Goal: Find specific page/section: Find specific page/section

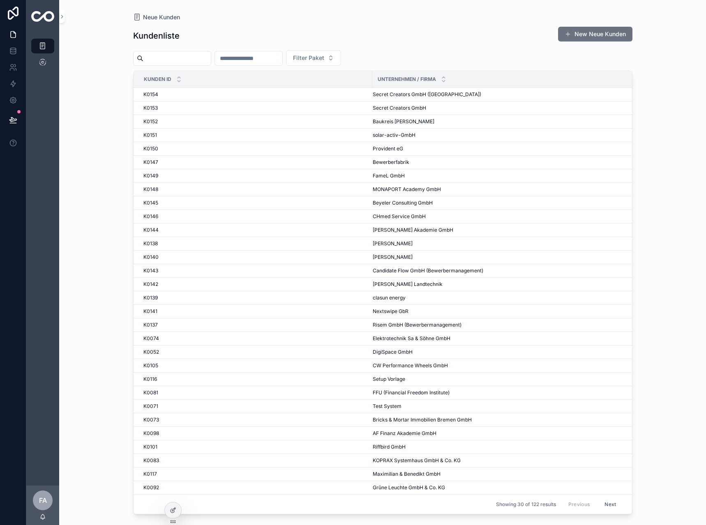
click at [282, 55] on input "scrollable content" at bounding box center [248, 58] width 67 height 11
type input "****"
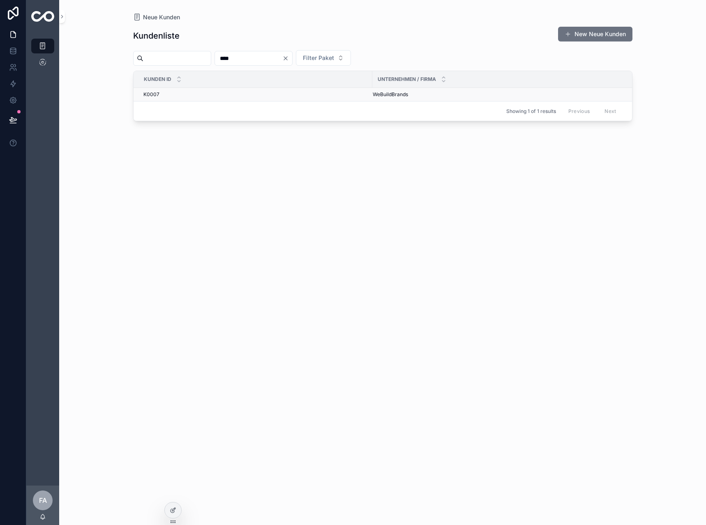
click at [157, 95] on span "K0007" at bounding box center [151, 94] width 16 height 7
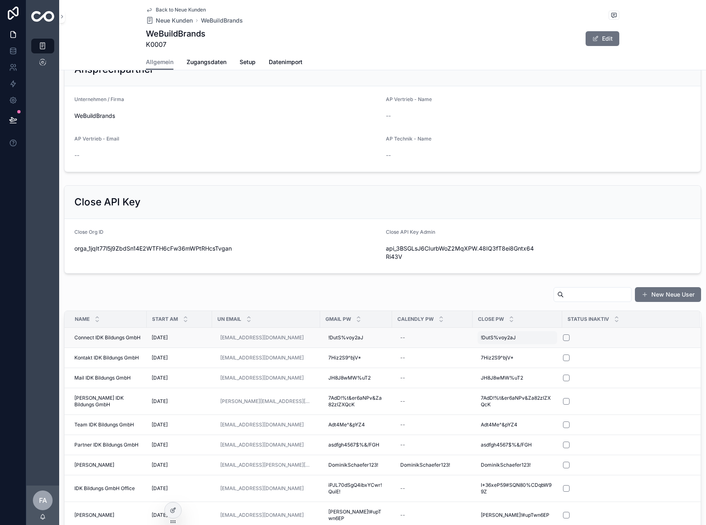
scroll to position [329, 0]
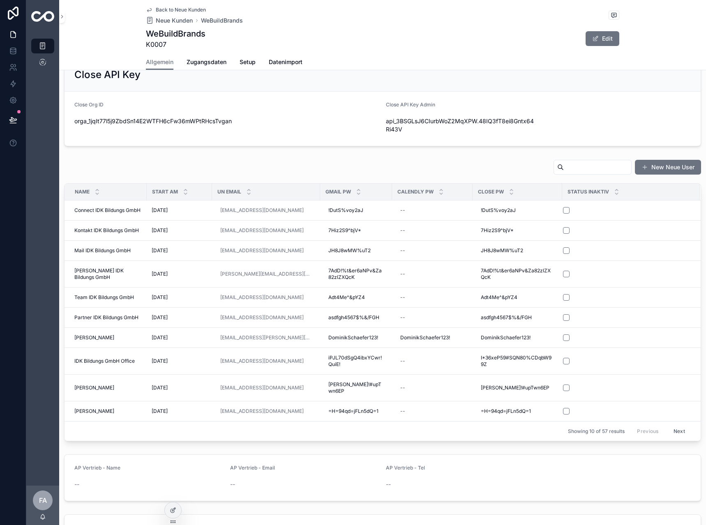
click at [593, 171] on input "scrollable content" at bounding box center [596, 166] width 67 height 11
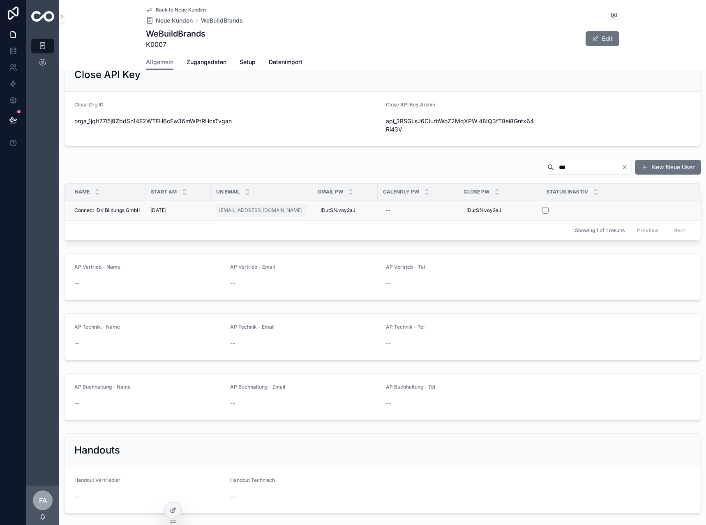
type input "***"
click at [283, 212] on div "[EMAIL_ADDRESS][DOMAIN_NAME]" at bounding box center [262, 210] width 92 height 13
click at [279, 219] on input "**********" at bounding box center [260, 221] width 78 height 11
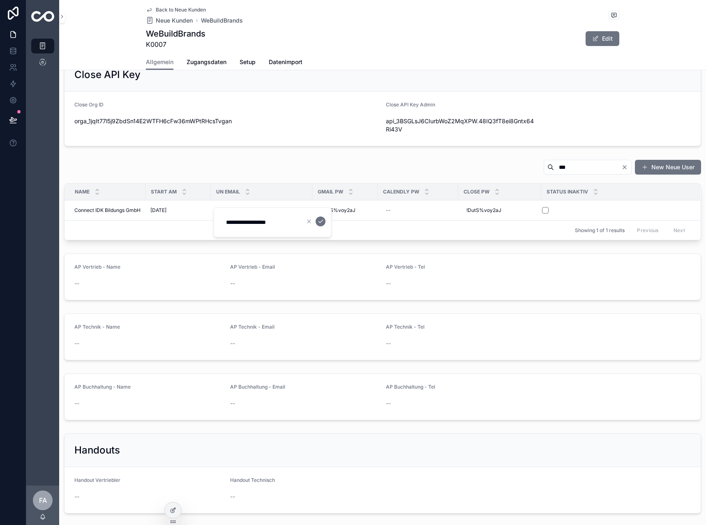
drag, startPoint x: 201, startPoint y: 172, endPoint x: 181, endPoint y: 106, distance: 69.4
click at [202, 172] on div "*** New Neue User" at bounding box center [382, 168] width 637 height 19
click at [212, 64] on span "Zugangsdaten" at bounding box center [206, 62] width 40 height 8
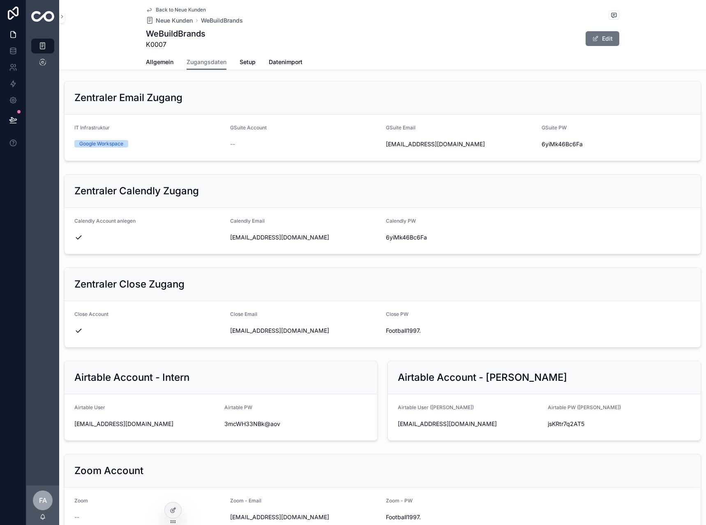
scroll to position [164, 0]
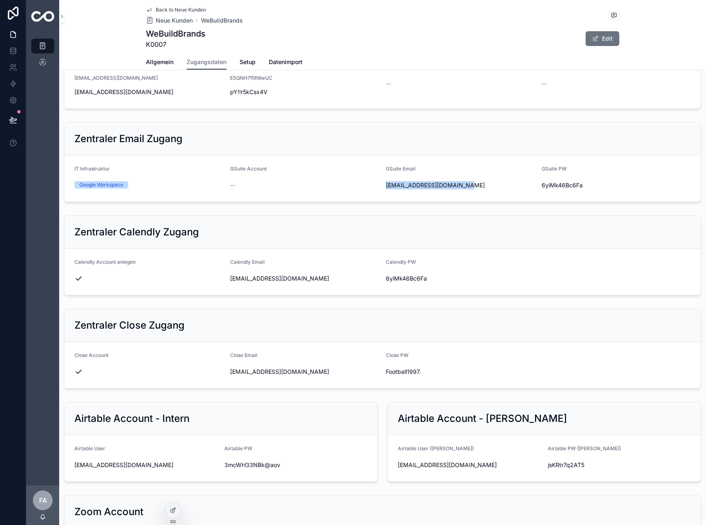
drag, startPoint x: 471, startPoint y: 182, endPoint x: 381, endPoint y: 182, distance: 89.9
click at [381, 182] on form "IT Infrastruktur Google Workspace GSuite Account -- GSuite Email [EMAIL_ADDRESS…" at bounding box center [382, 179] width 636 height 46
click at [535, 187] on icon "scrollable content" at bounding box center [536, 185] width 7 height 7
click at [285, 336] on div "Zentraler Close Zugang" at bounding box center [382, 325] width 636 height 33
click at [159, 63] on span "Allgemein" at bounding box center [160, 62] width 28 height 8
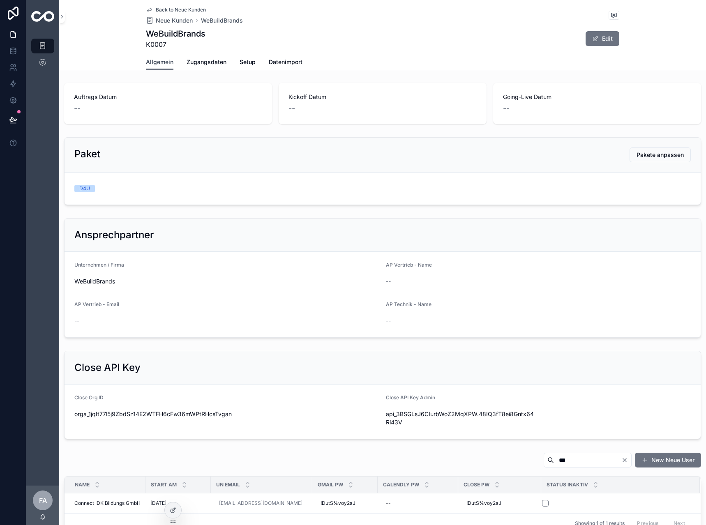
scroll to position [41, 0]
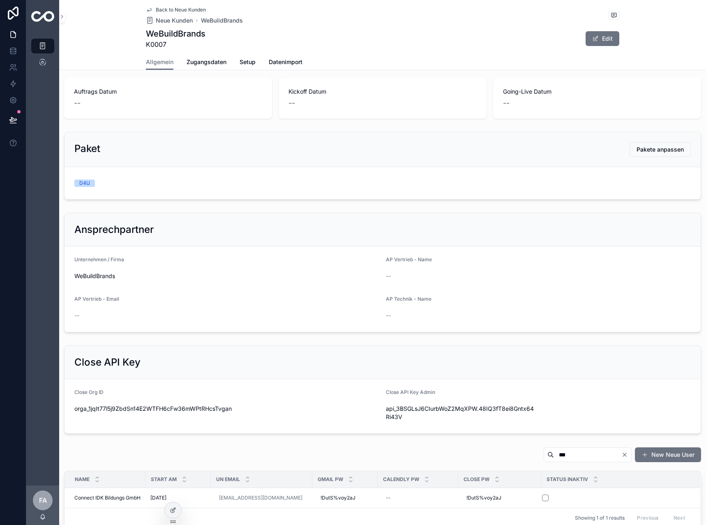
click at [359, 5] on div "Back to Neue Kunden Neue Kunden WeBuildBrands WeBuildBrands K0007 Edit" at bounding box center [382, 27] width 473 height 54
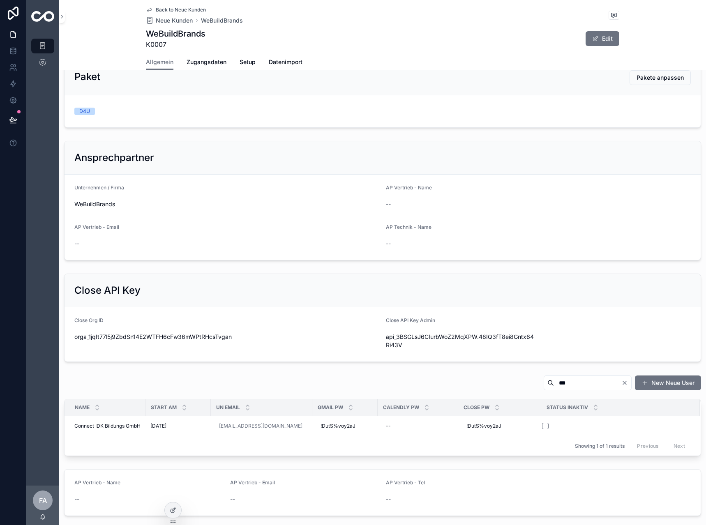
scroll to position [123, 0]
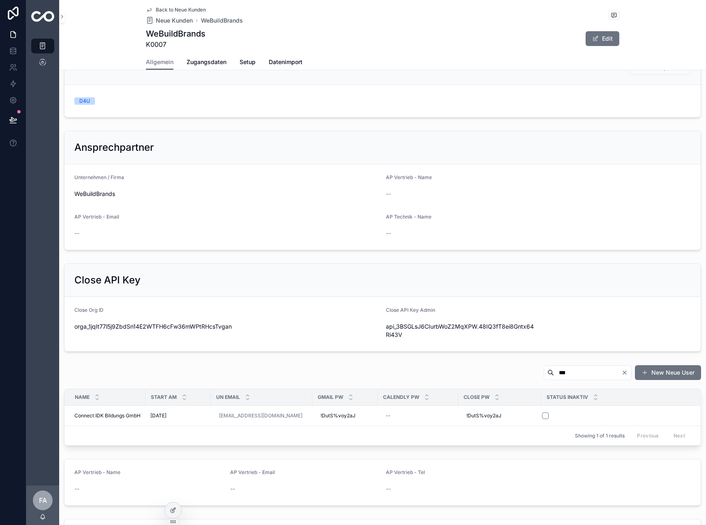
click at [421, 367] on div "*** New Neue User" at bounding box center [382, 374] width 637 height 19
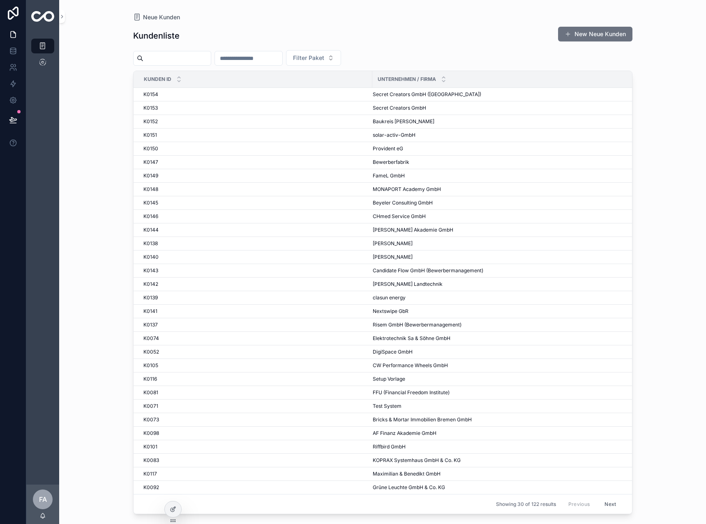
click at [282, 59] on input "scrollable content" at bounding box center [248, 58] width 67 height 11
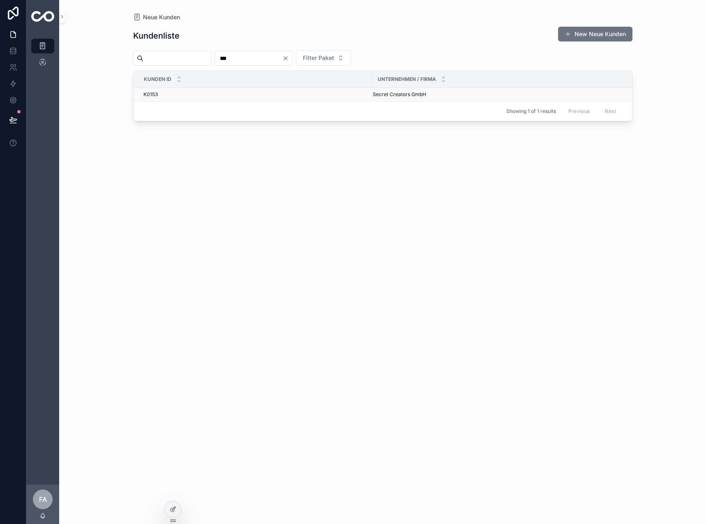
type input "***"
click at [155, 95] on span "K0153" at bounding box center [150, 94] width 14 height 7
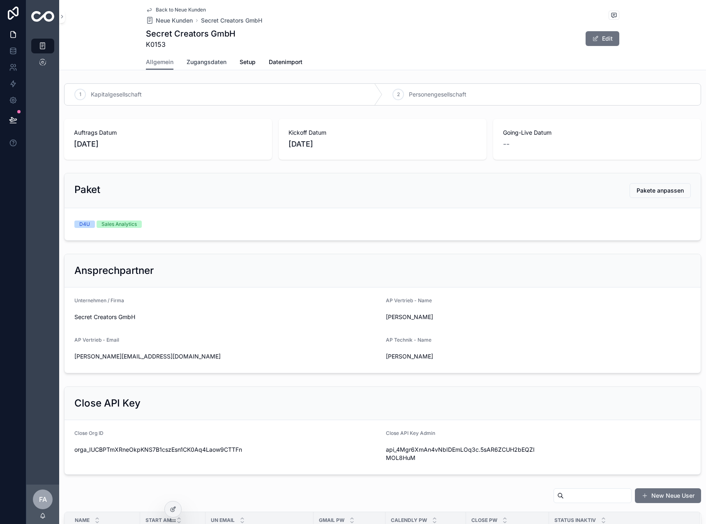
click at [207, 62] on span "Zugangsdaten" at bounding box center [206, 62] width 40 height 8
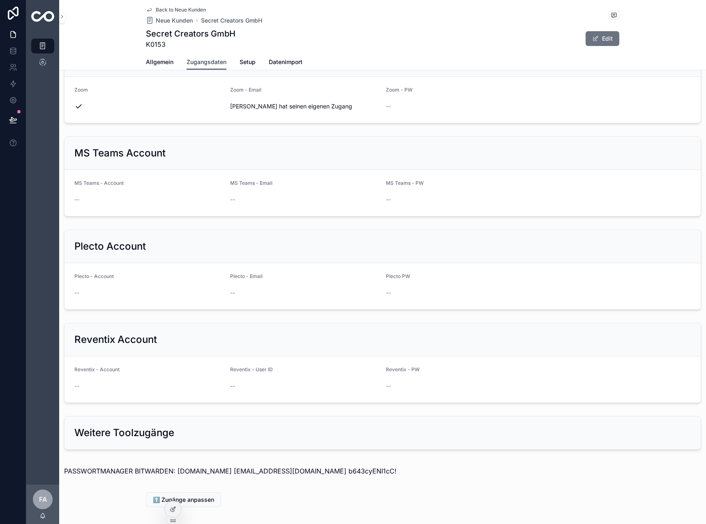
scroll to position [655, 0]
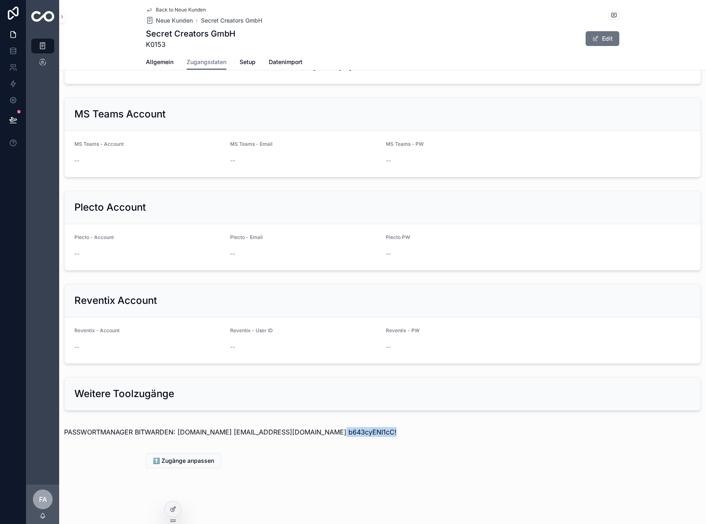
drag, startPoint x: 382, startPoint y: 436, endPoint x: 321, endPoint y: 437, distance: 61.6
click at [321, 437] on p "PASSWORTMANAGER BITWARDEN: bitwarden.secret-data.de support@10xcrm.de b643cyENI…" at bounding box center [382, 432] width 637 height 10
copy p "b643cyENI1cC!"
click at [423, 456] on div "⬆️ Zugänge anpassen" at bounding box center [382, 460] width 473 height 15
click at [354, 431] on p "PASSWORTMANAGER BITWARDEN: bitwarden.secret-data.de support@10xcrm.de b643cyENI…" at bounding box center [382, 432] width 637 height 10
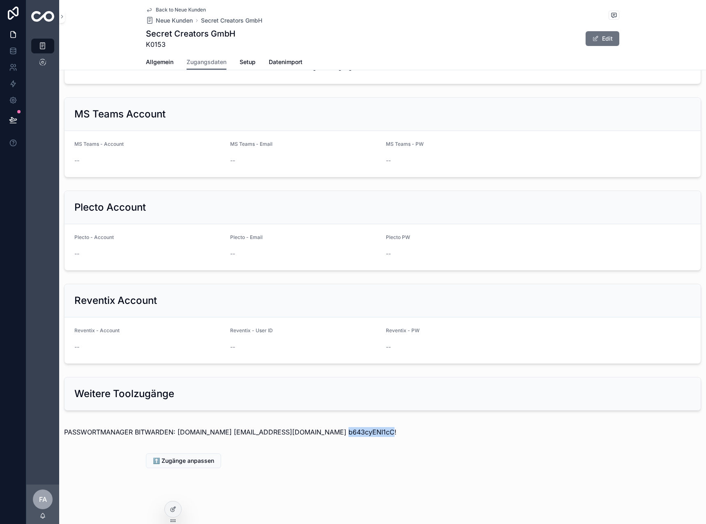
click at [354, 431] on p "PASSWORTMANAGER BITWARDEN: bitwarden.secret-data.de support@10xcrm.de b643cyENI…" at bounding box center [382, 432] width 637 height 10
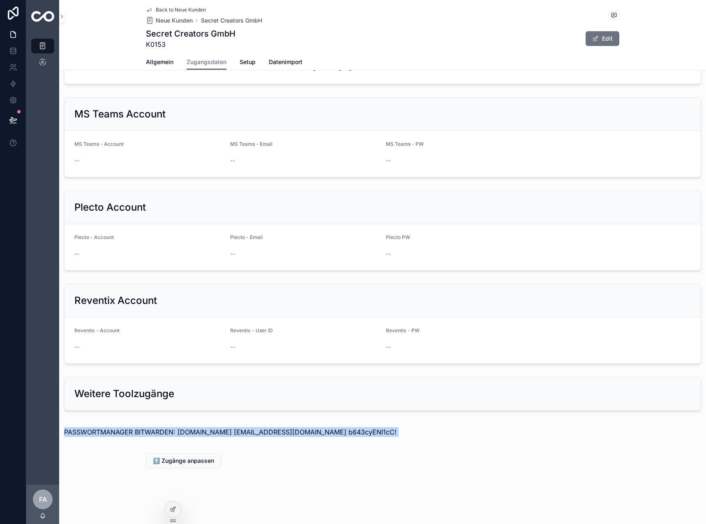
click at [354, 431] on p "PASSWORTMANAGER BITWARDEN: bitwarden.secret-data.de support@10xcrm.de b643cyENI…" at bounding box center [382, 432] width 637 height 10
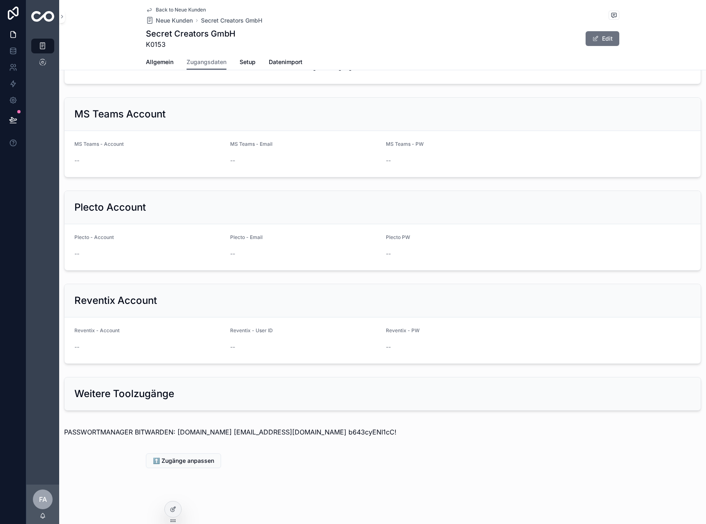
click at [384, 453] on div "⬆️ Zugänge anpassen" at bounding box center [382, 460] width 646 height 21
drag, startPoint x: 373, startPoint y: 437, endPoint x: 322, endPoint y: 433, distance: 50.2
click at [322, 433] on div "PASSWORTMANAGER BITWARDEN: bitwarden.secret-data.de support@10xcrm.de b643cyENI…" at bounding box center [382, 432] width 646 height 23
copy p "b643cyENI1cC!"
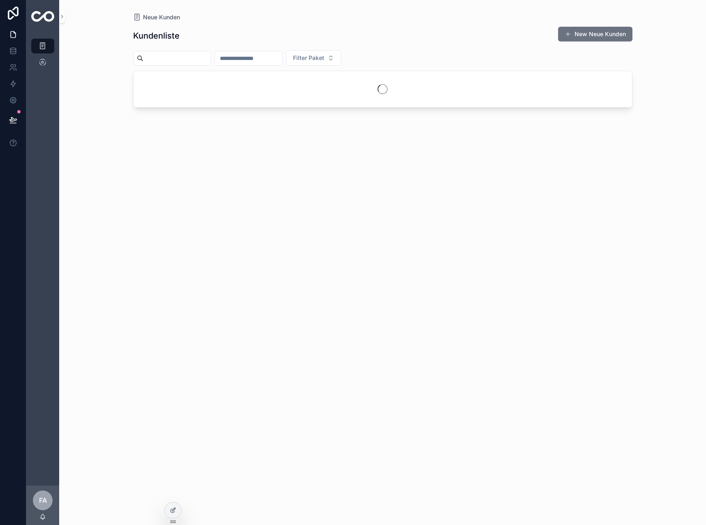
click at [250, 60] on input "scrollable content" at bounding box center [248, 58] width 67 height 11
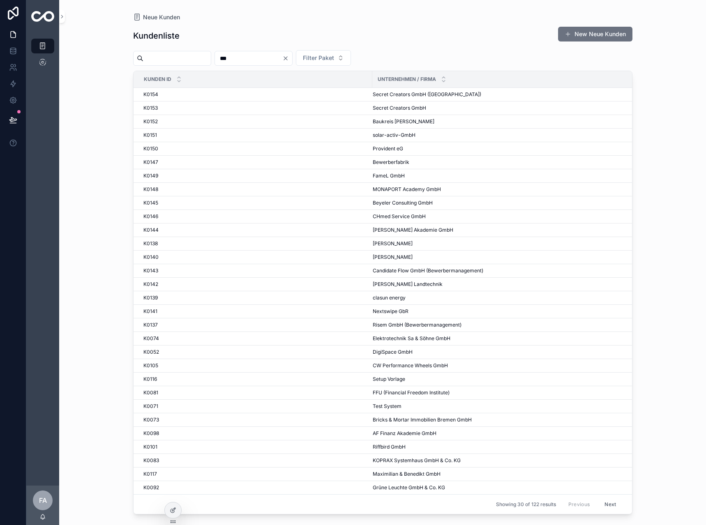
type input "***"
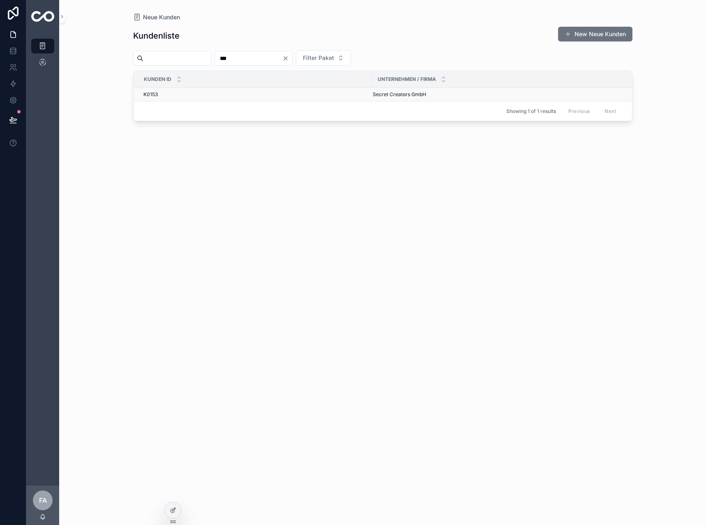
click at [161, 94] on div "K0153 K0153" at bounding box center [255, 94] width 224 height 7
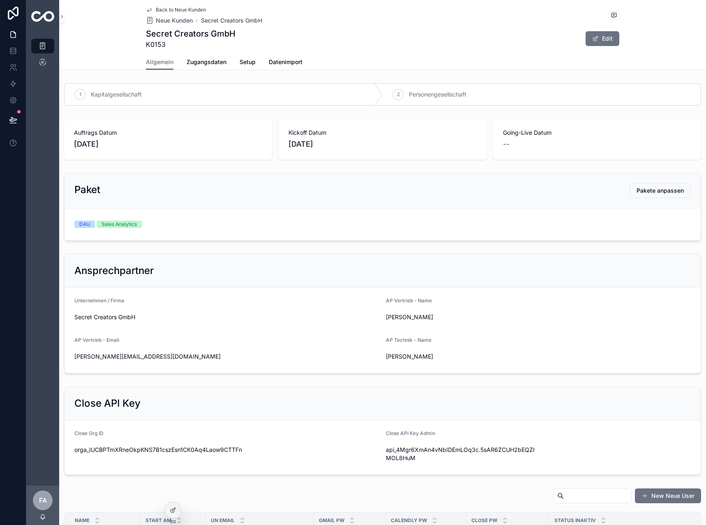
click at [380, 451] on form "Close Org ID orga_IUCBPTmXRneOkpKNS7B1cszEsn1CK0Aq4Laow9CTTFn Close API Key Adm…" at bounding box center [382, 447] width 636 height 54
click at [377, 452] on icon "scrollable content" at bounding box center [380, 454] width 7 height 7
click at [179, 6] on div "Back to Neue Kunden Neue Kunden Secret Creators GmbH Secret Creators GmbH K0153…" at bounding box center [382, 27] width 473 height 54
click at [179, 11] on span "Back to Neue Kunden" at bounding box center [181, 10] width 50 height 7
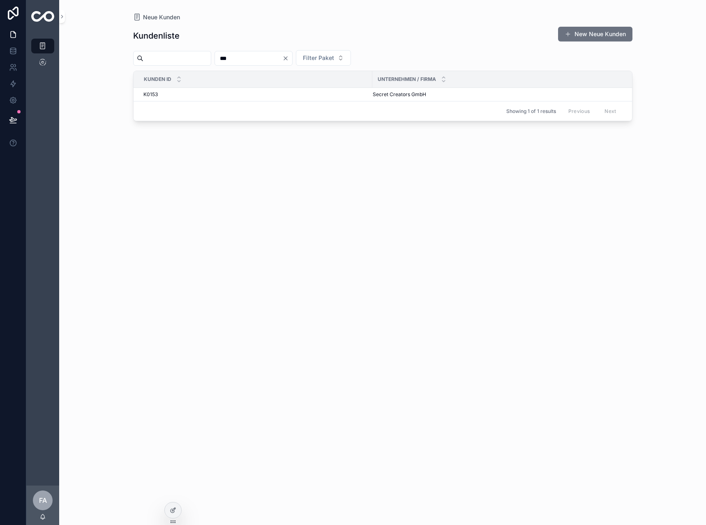
drag, startPoint x: 282, startPoint y: 56, endPoint x: 233, endPoint y: 58, distance: 48.5
click at [234, 58] on div "*** Filter Paket" at bounding box center [382, 58] width 499 height 16
type input "****"
click at [175, 93] on div "K0007 K0007" at bounding box center [255, 94] width 224 height 7
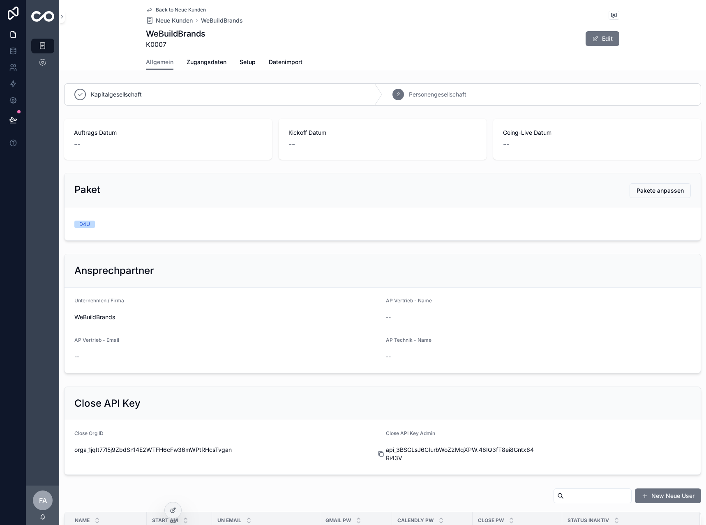
click at [377, 453] on icon "scrollable content" at bounding box center [380, 454] width 7 height 7
click at [378, 455] on icon "scrollable content" at bounding box center [380, 454] width 7 height 7
